Goal: Check status: Check status

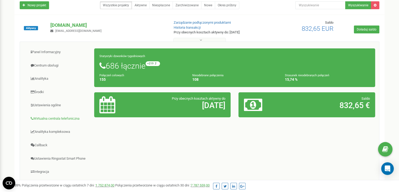
scroll to position [52, 0]
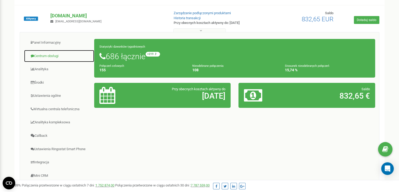
click at [50, 56] on link "Centrum obsługi" at bounding box center [59, 56] width 71 height 13
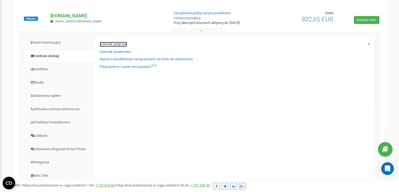
click at [118, 44] on link "Dziennik połączeń" at bounding box center [113, 44] width 27 height 5
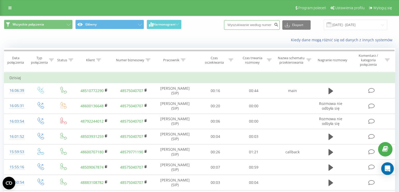
drag, startPoint x: 265, startPoint y: 27, endPoint x: 262, endPoint y: 21, distance: 6.1
click at [264, 25] on input at bounding box center [252, 24] width 56 height 9
paste input "48501334919"
type input "48501334919"
